Goal: Information Seeking & Learning: Check status

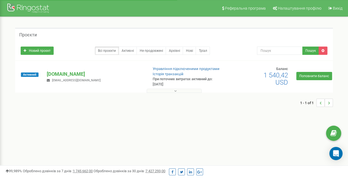
drag, startPoint x: 0, startPoint y: 0, endPoint x: 170, endPoint y: 91, distance: 192.7
click at [170, 91] on button at bounding box center [174, 91] width 55 height 4
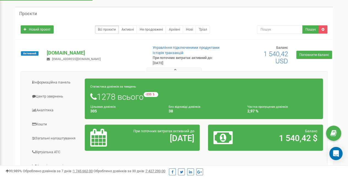
scroll to position [21, 0]
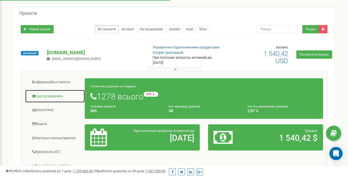
click at [57, 98] on link "Центр звернень" at bounding box center [55, 95] width 60 height 13
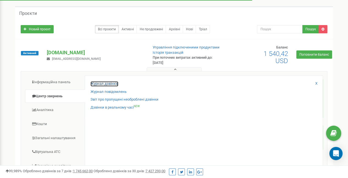
click at [113, 85] on link "Журнал дзвінків" at bounding box center [104, 83] width 28 height 5
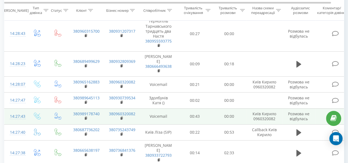
scroll to position [74, 0]
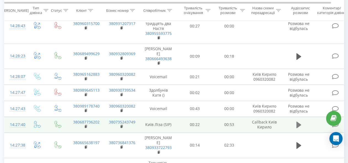
click at [295, 121] on button at bounding box center [299, 125] width 8 height 8
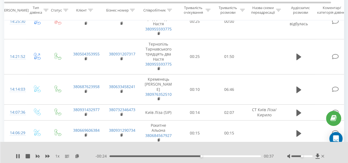
scroll to position [264, 0]
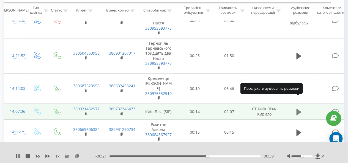
click at [299, 109] on icon at bounding box center [298, 112] width 5 height 7
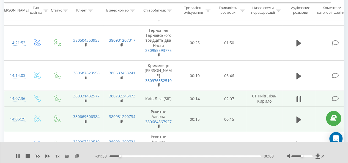
scroll to position [279, 0]
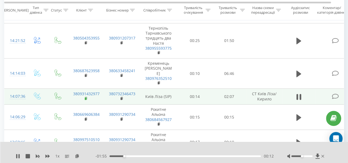
click at [86, 98] on rect at bounding box center [86, 99] width 2 height 2
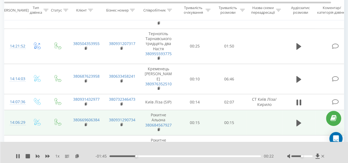
scroll to position [286, 0]
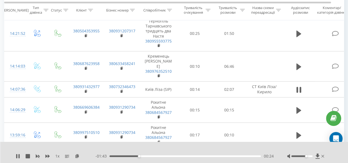
drag, startPoint x: 303, startPoint y: 156, endPoint x: 307, endPoint y: 156, distance: 3.6
click at [307, 156] on div at bounding box center [301, 157] width 21 height 2
click at [17, 159] on button at bounding box center [18, 156] width 4 height 4
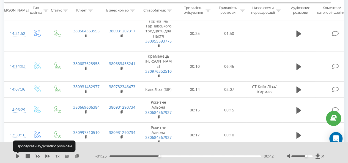
click at [17, 159] on button at bounding box center [18, 156] width 4 height 4
click at [18, 158] on icon at bounding box center [18, 156] width 4 height 4
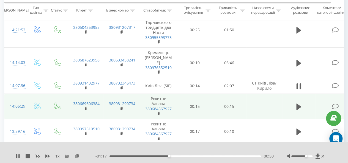
scroll to position [290, 0]
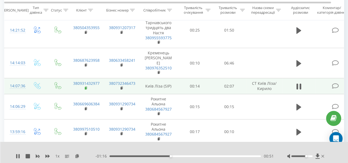
click at [86, 87] on rect at bounding box center [86, 88] width 2 height 2
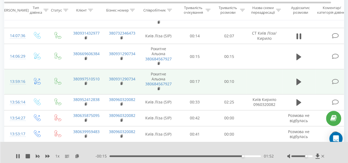
scroll to position [344, 0]
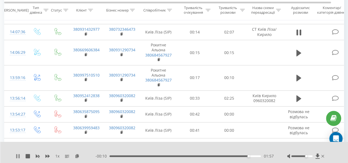
click at [16, 156] on icon at bounding box center [16, 156] width 1 height 4
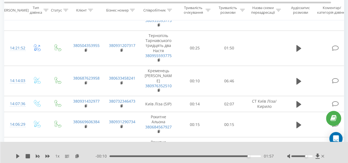
scroll to position [276, 0]
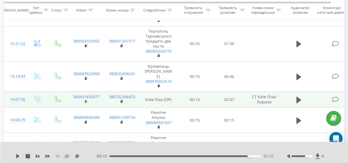
click at [86, 101] on rect at bounding box center [86, 102] width 2 height 2
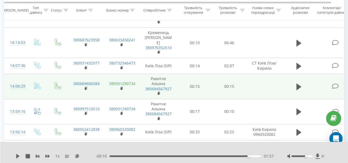
scroll to position [310, 0]
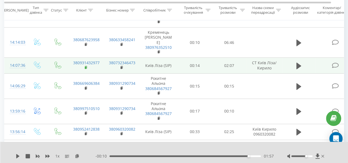
click at [86, 67] on rect at bounding box center [86, 68] width 2 height 2
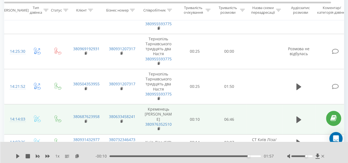
scroll to position [233, 0]
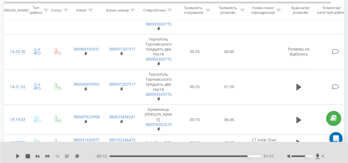
click at [116, 156] on div "- 00:10 01:57 01:57" at bounding box center [184, 157] width 178 height 6
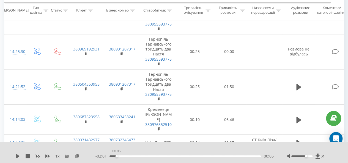
drag, startPoint x: 116, startPoint y: 156, endPoint x: 104, endPoint y: 157, distance: 12.4
click at [104, 157] on div "- 02:01 00:05 00:05" at bounding box center [184, 157] width 178 height 6
click at [18, 156] on icon at bounding box center [17, 156] width 3 height 4
click at [306, 158] on div at bounding box center [306, 157] width 38 height 6
drag, startPoint x: 306, startPoint y: 156, endPoint x: 309, endPoint y: 157, distance: 3.2
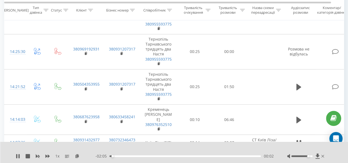
click at [309, 157] on div "Accessibility label" at bounding box center [308, 156] width 2 height 2
click at [18, 156] on icon at bounding box center [18, 156] width 4 height 4
